Goal: Task Accomplishment & Management: Manage account settings

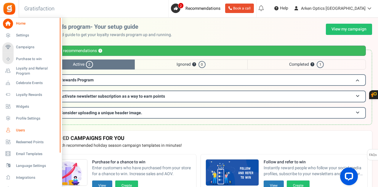
click at [23, 130] on span "Users" at bounding box center [37, 130] width 42 height 5
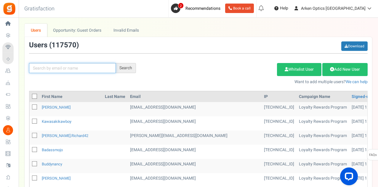
click at [86, 68] on input "text" at bounding box center [72, 68] width 87 height 10
paste input "[EMAIL_ADDRESS][DOMAIN_NAME]"
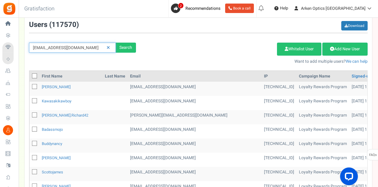
scroll to position [30, 0]
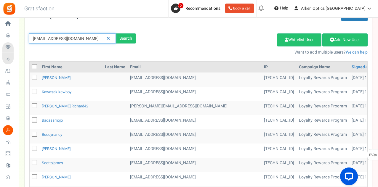
type input "[EMAIL_ADDRESS][DOMAIN_NAME]"
click at [136, 32] on div "[EMAIL_ADDRESS][DOMAIN_NAME] Search Add Etsy Order Delete Selected Users Import…" at bounding box center [199, 34] width 348 height 44
click at [132, 37] on div "Search" at bounding box center [126, 38] width 20 height 10
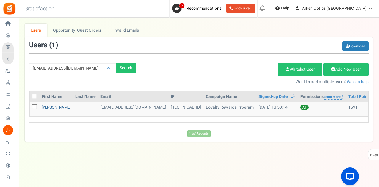
click at [63, 108] on link "[PERSON_NAME]" at bounding box center [56, 108] width 29 height 6
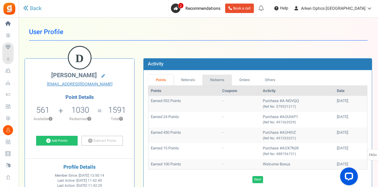
click at [218, 80] on link "Redeems" at bounding box center [217, 80] width 30 height 11
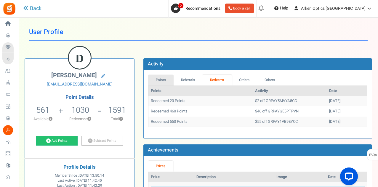
click at [164, 81] on link "Points" at bounding box center [160, 80] width 25 height 11
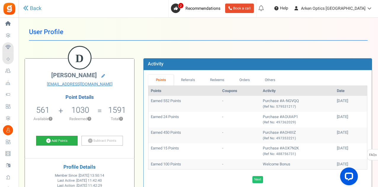
click at [61, 143] on link "Add Points" at bounding box center [57, 141] width 42 height 10
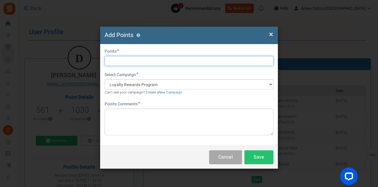
click at [121, 59] on input "text" at bounding box center [189, 61] width 169 height 10
type input "200"
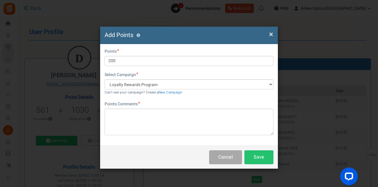
click at [271, 32] on span "×" at bounding box center [271, 34] width 4 height 11
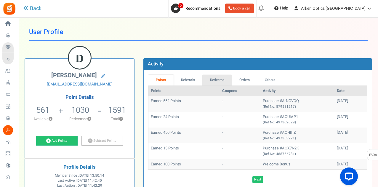
click at [220, 80] on link "Redeems" at bounding box center [217, 80] width 30 height 11
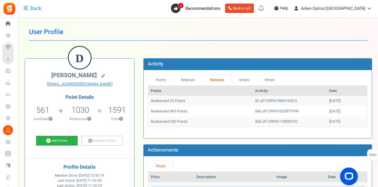
click at [61, 139] on link "Add Points" at bounding box center [57, 141] width 42 height 10
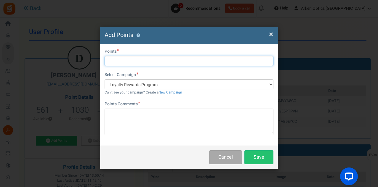
click at [122, 61] on input "text" at bounding box center [189, 61] width 169 height 10
type input "20"
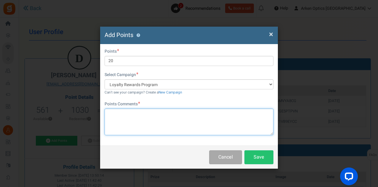
click at [124, 120] on textarea at bounding box center [189, 122] width 169 height 27
paste textarea "A-NGVQQ"
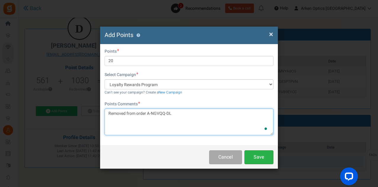
type textarea "Removed from order A-NGVQQ-DL"
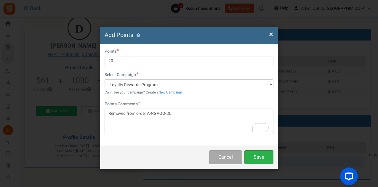
click at [256, 159] on button "Save" at bounding box center [259, 158] width 29 height 14
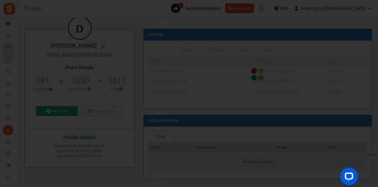
scroll to position [0, 0]
